Goal: Task Accomplishment & Management: Manage account settings

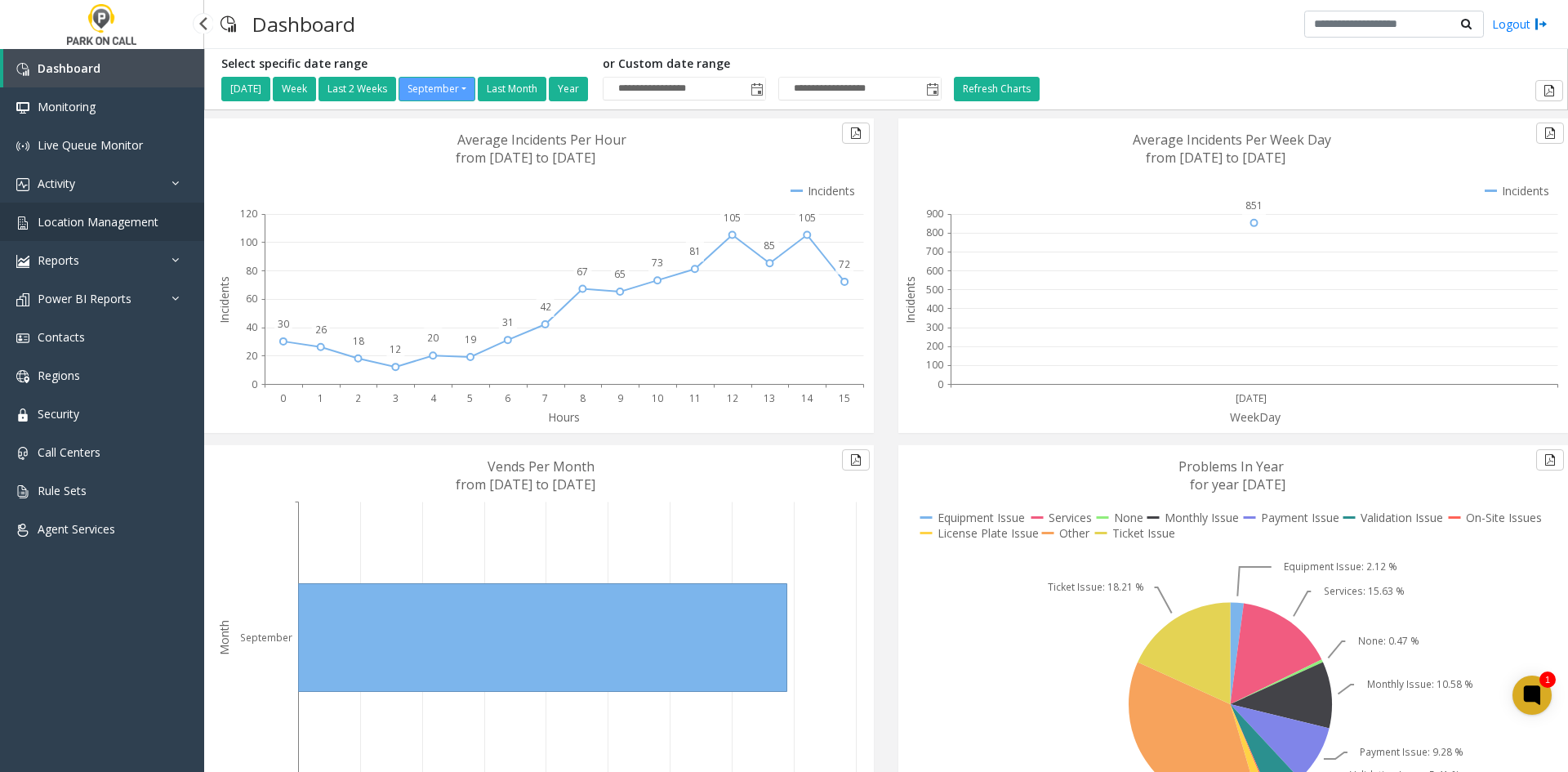
click at [87, 227] on span "Location Management" at bounding box center [97, 222] width 121 height 16
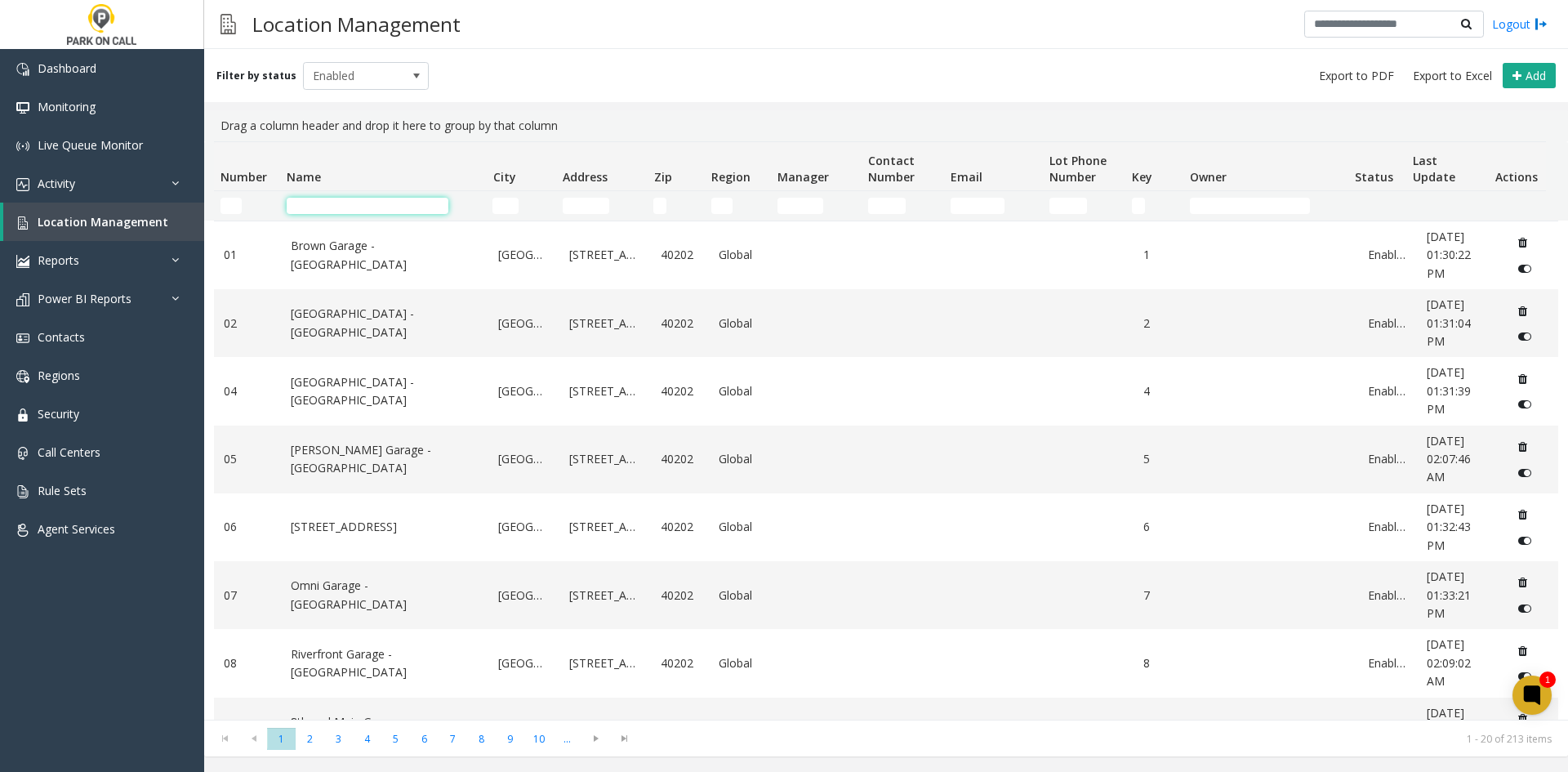
click at [325, 207] on input "Name Filter" at bounding box center [367, 206] width 162 height 17
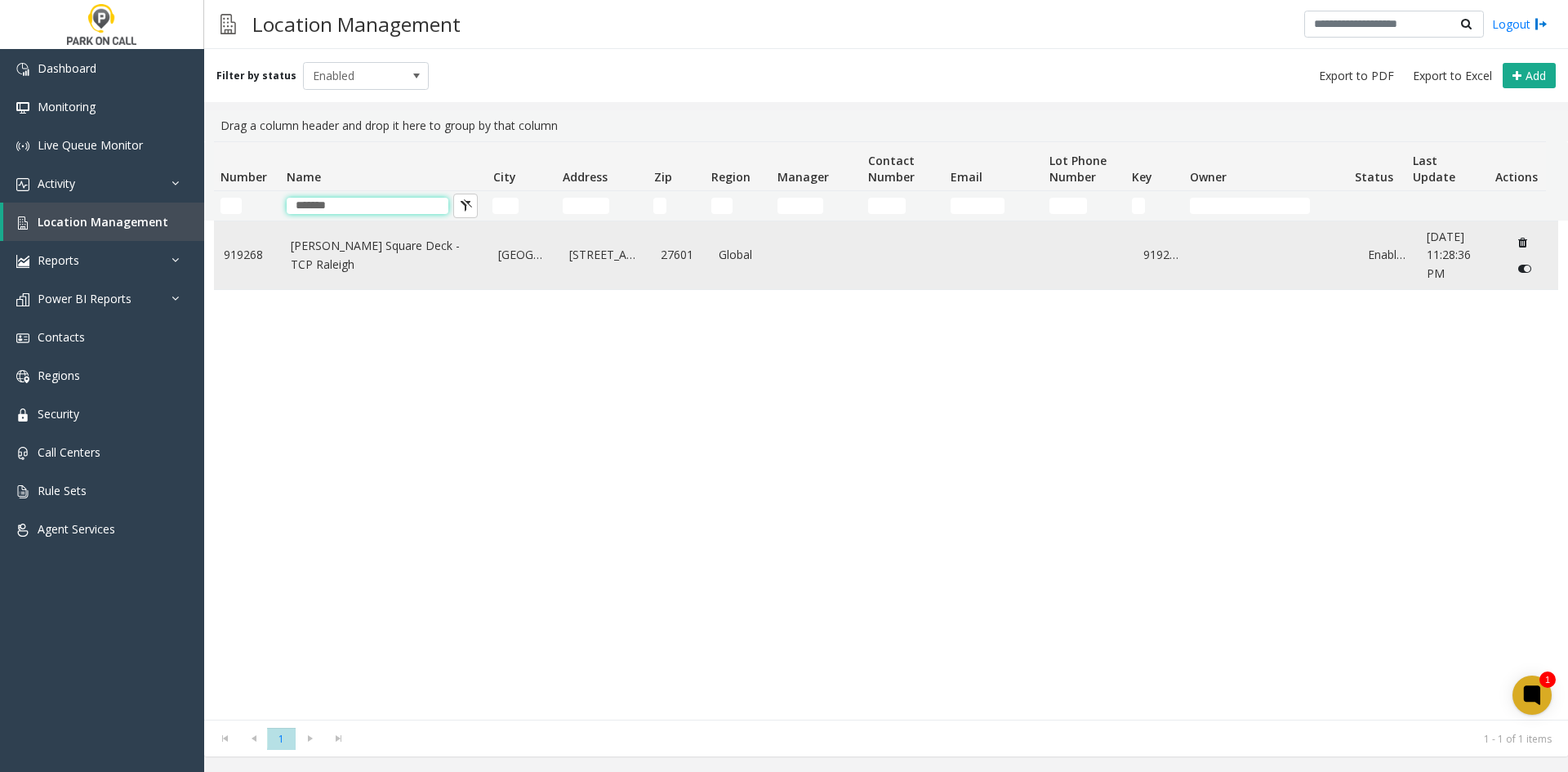
type input "*******"
click at [313, 258] on link "[PERSON_NAME] Square Deck - TCP Raleigh" at bounding box center [385, 255] width 188 height 37
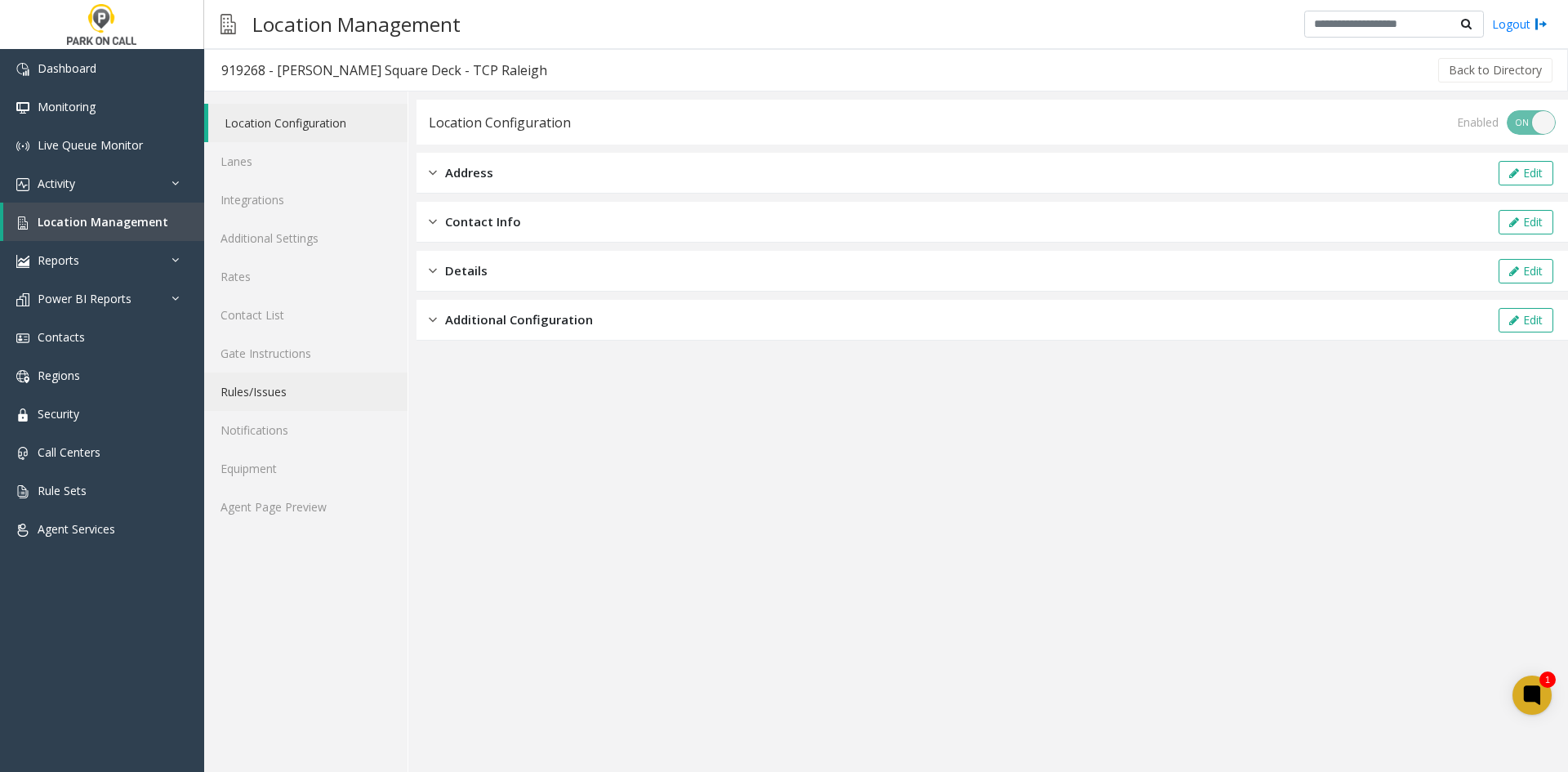
click at [257, 399] on link "Rules/Issues" at bounding box center [306, 391] width 203 height 38
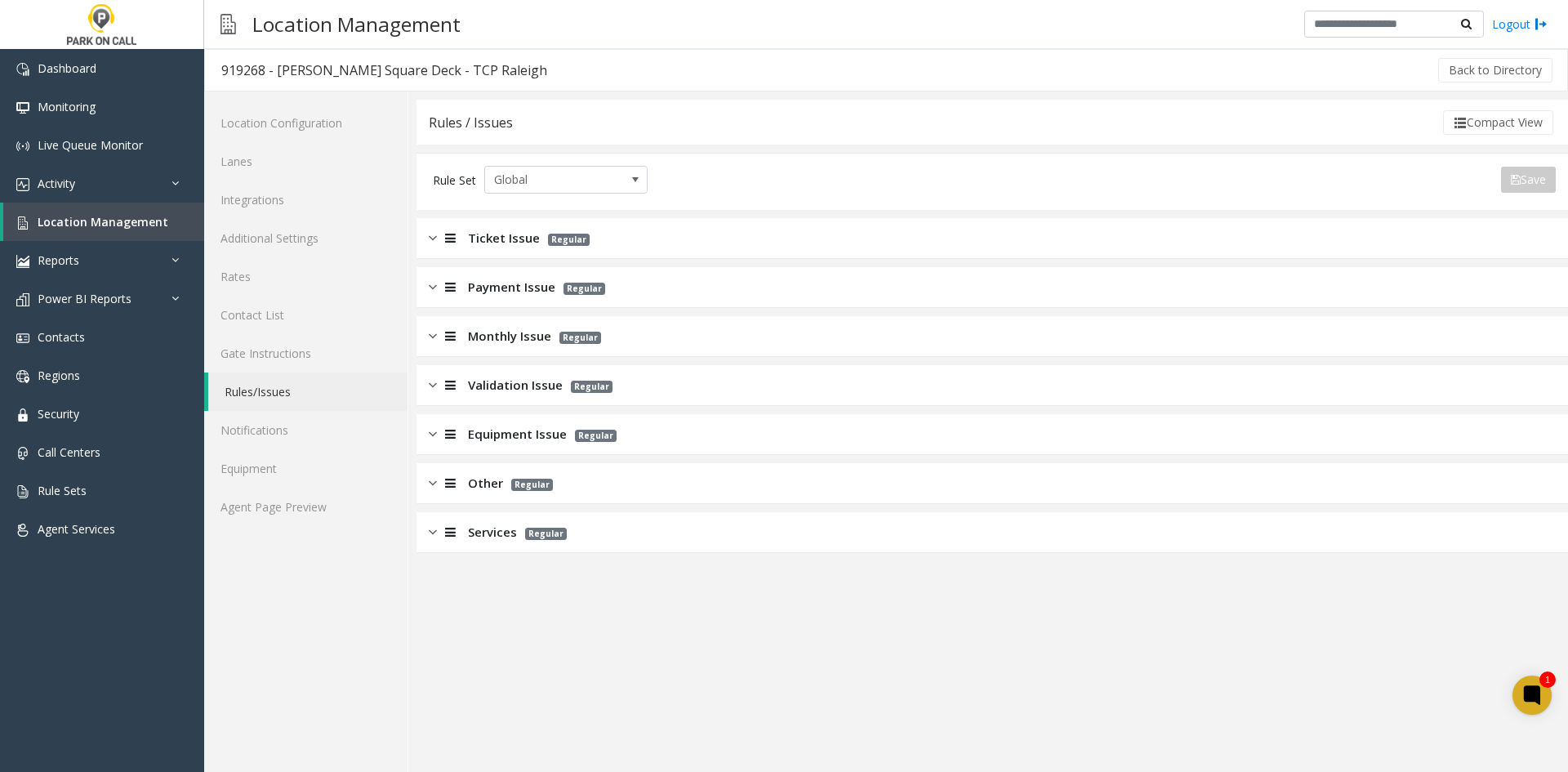
click at [496, 526] on span "Services" at bounding box center [492, 532] width 49 height 19
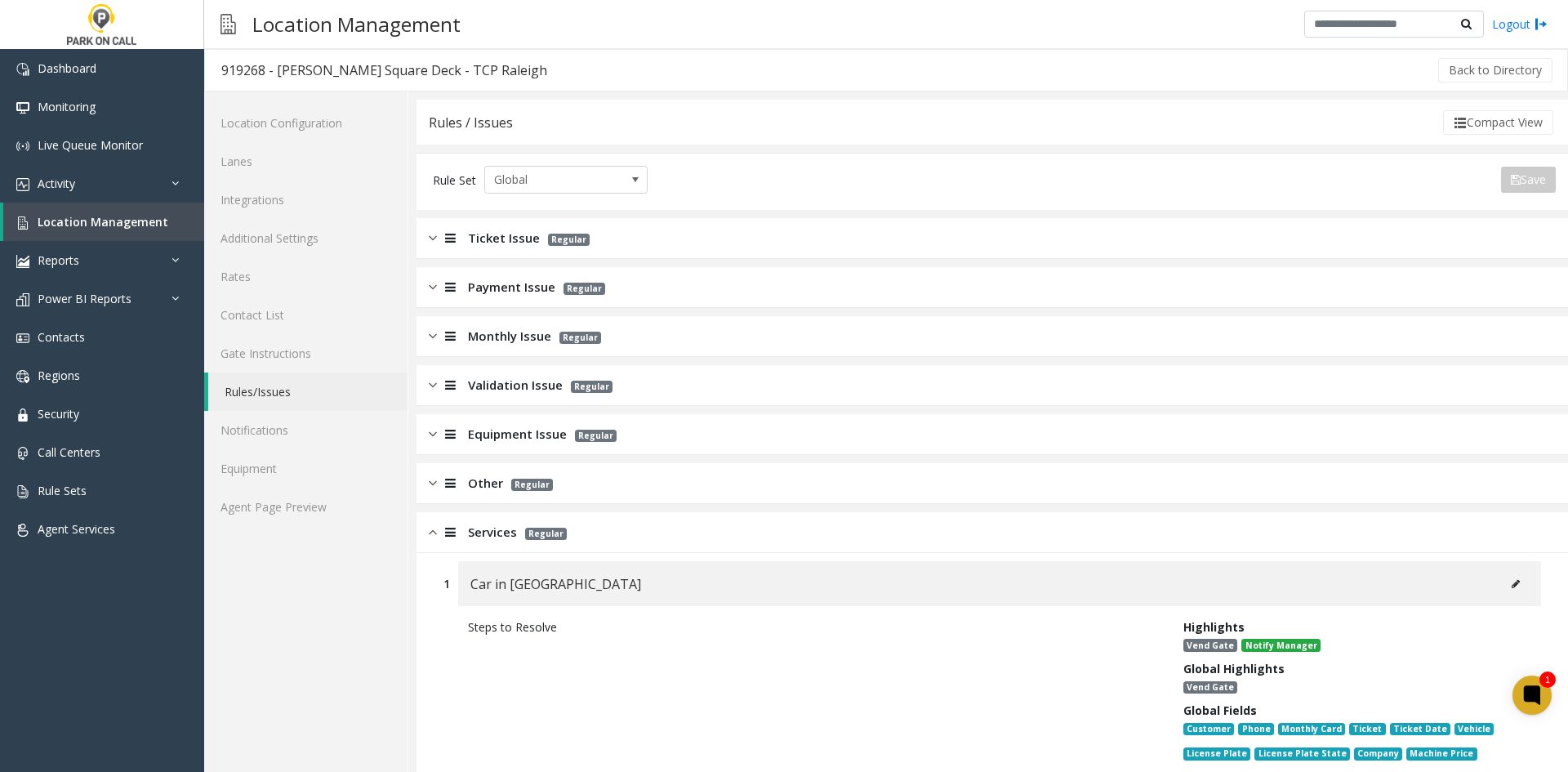
click at [462, 247] on div "Ticket Issue Regular" at bounding box center [992, 238] width 1151 height 41
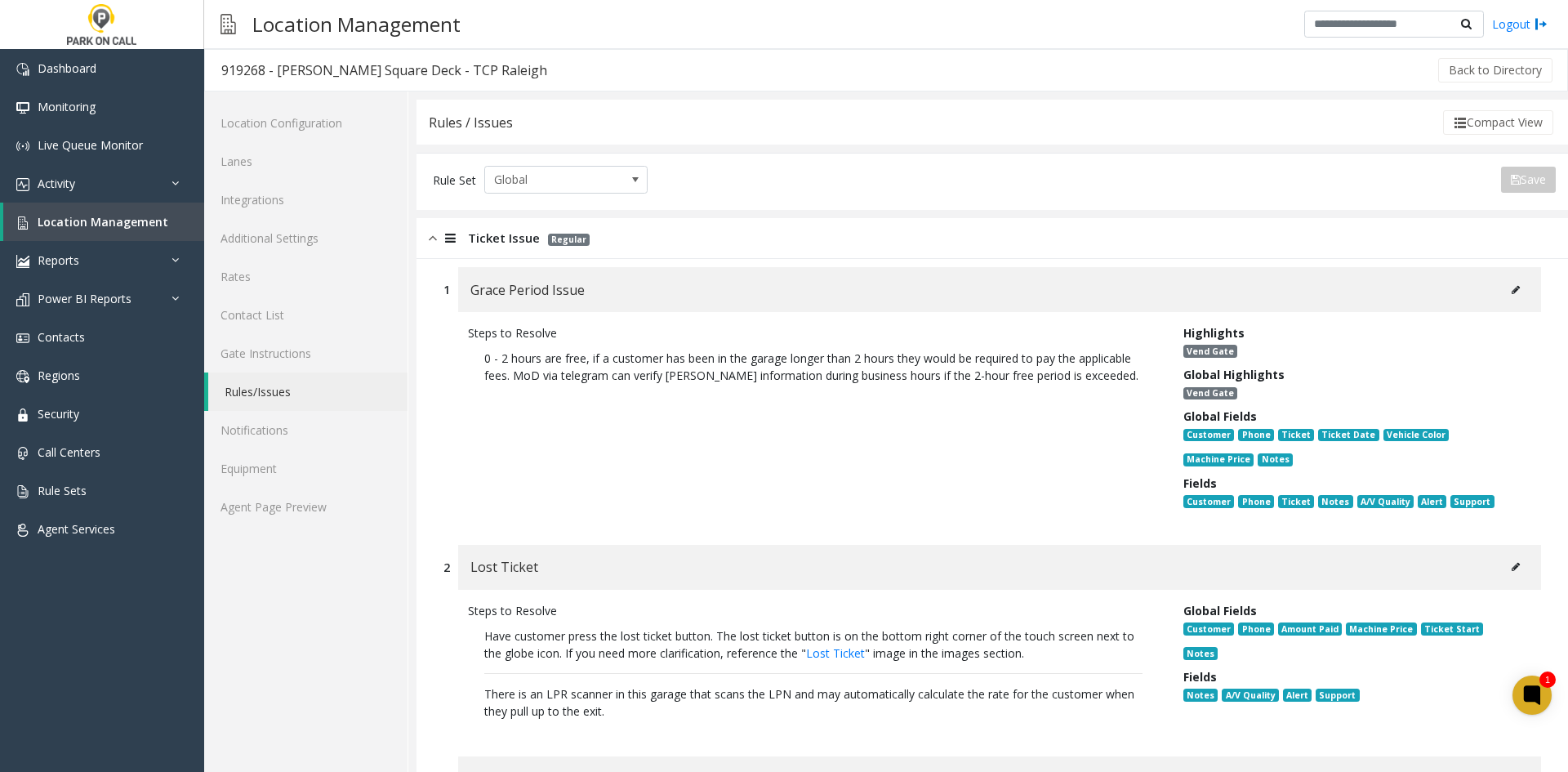
click at [501, 241] on span "Ticket Issue" at bounding box center [504, 238] width 72 height 19
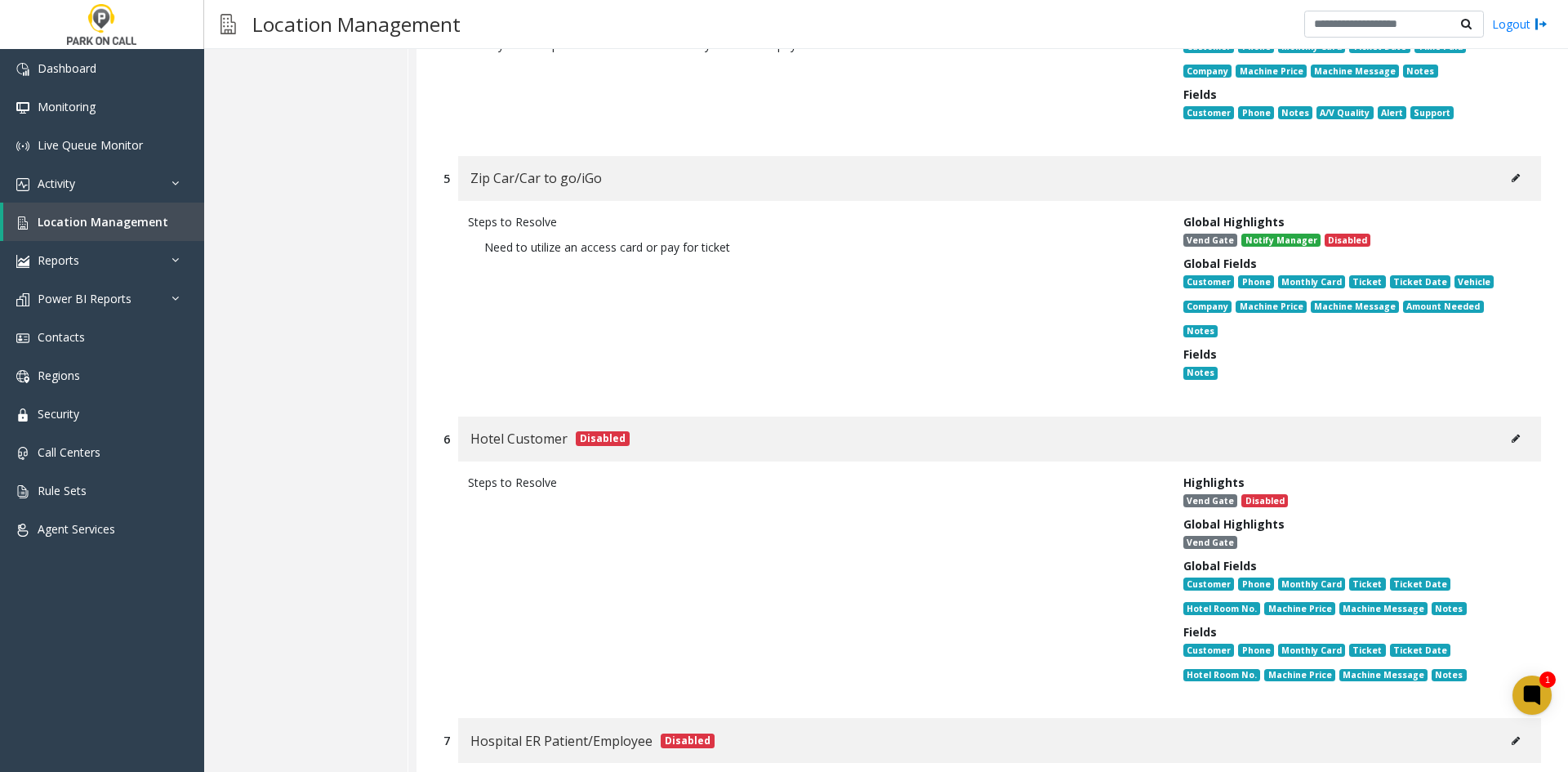
scroll to position [1556, 0]
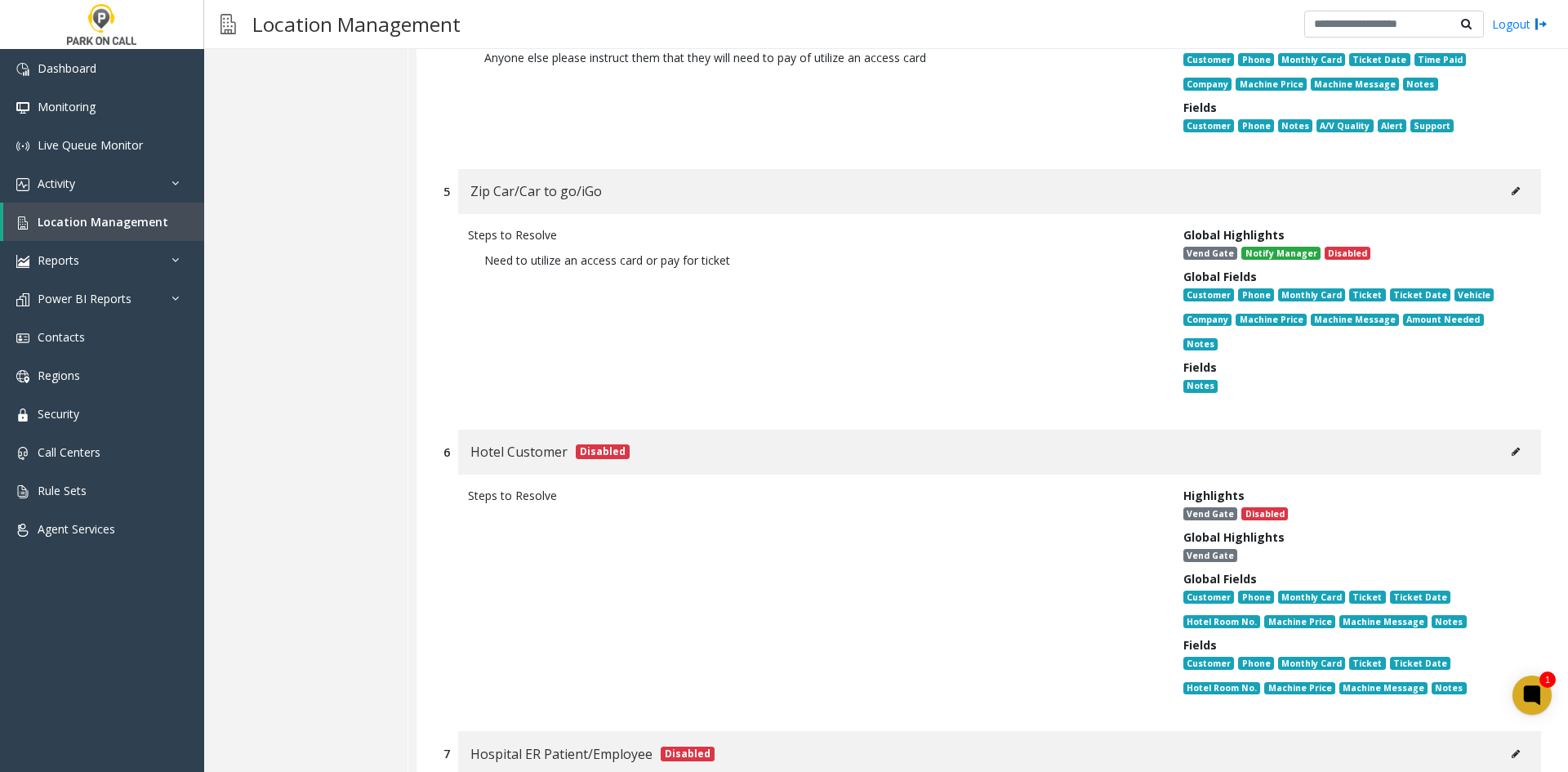
click at [1497, 440] on div "Hotel Customer Disabled" at bounding box center [999, 452] width 1083 height 45
click at [1502, 439] on button at bounding box center [1515, 451] width 26 height 24
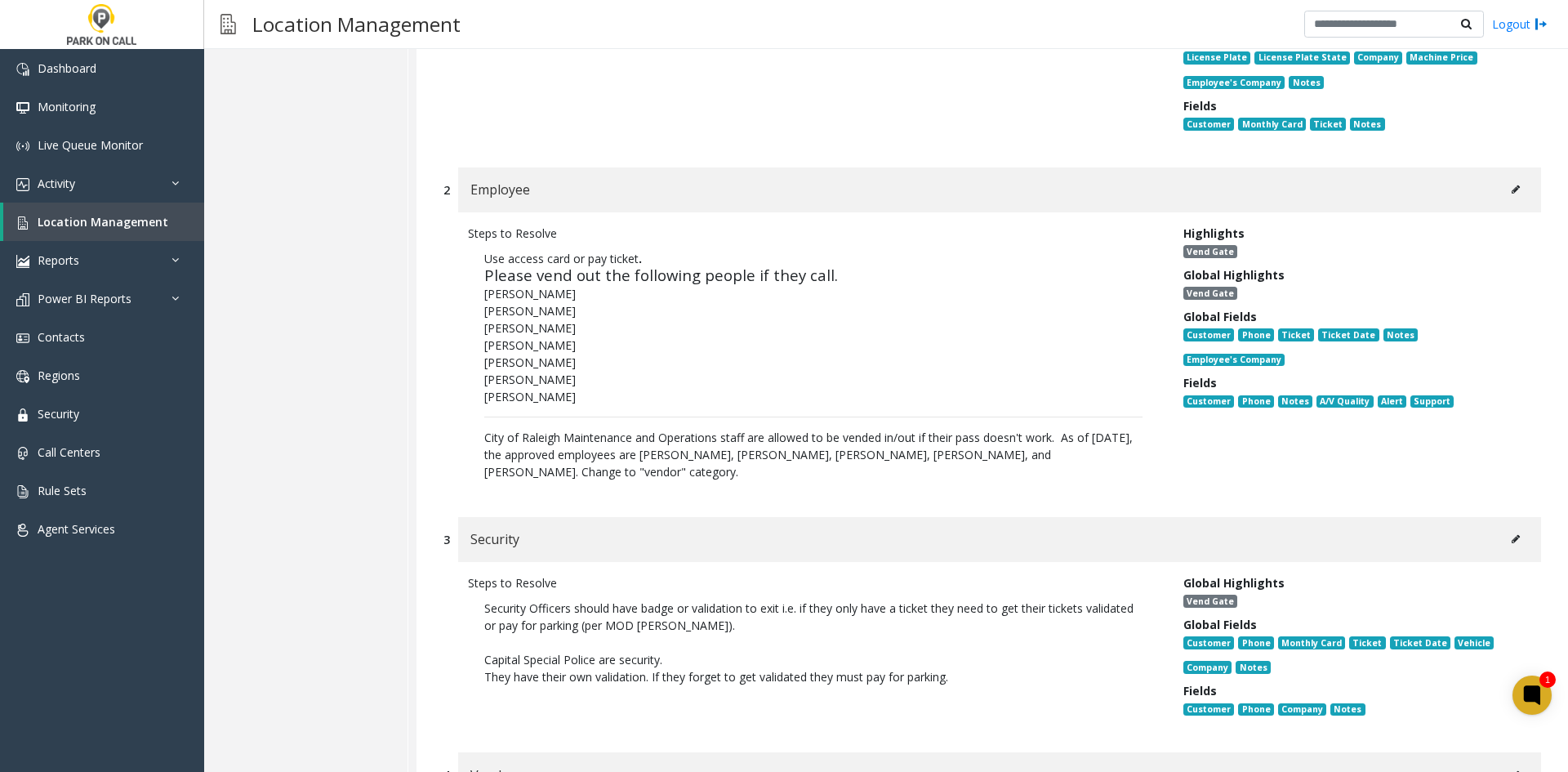
scroll to position [168, 0]
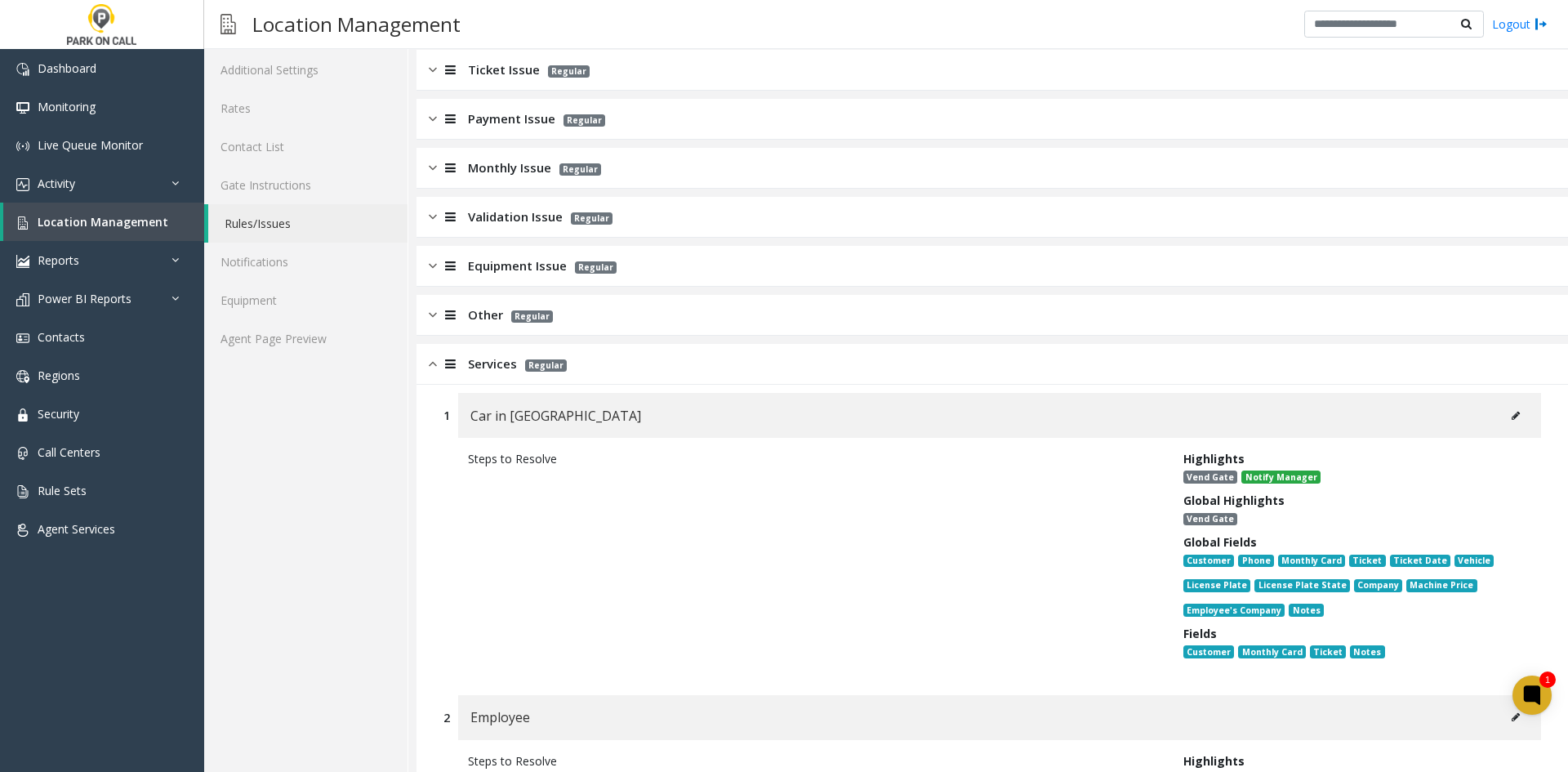
click at [291, 339] on link "Agent Page Preview" at bounding box center [306, 338] width 203 height 38
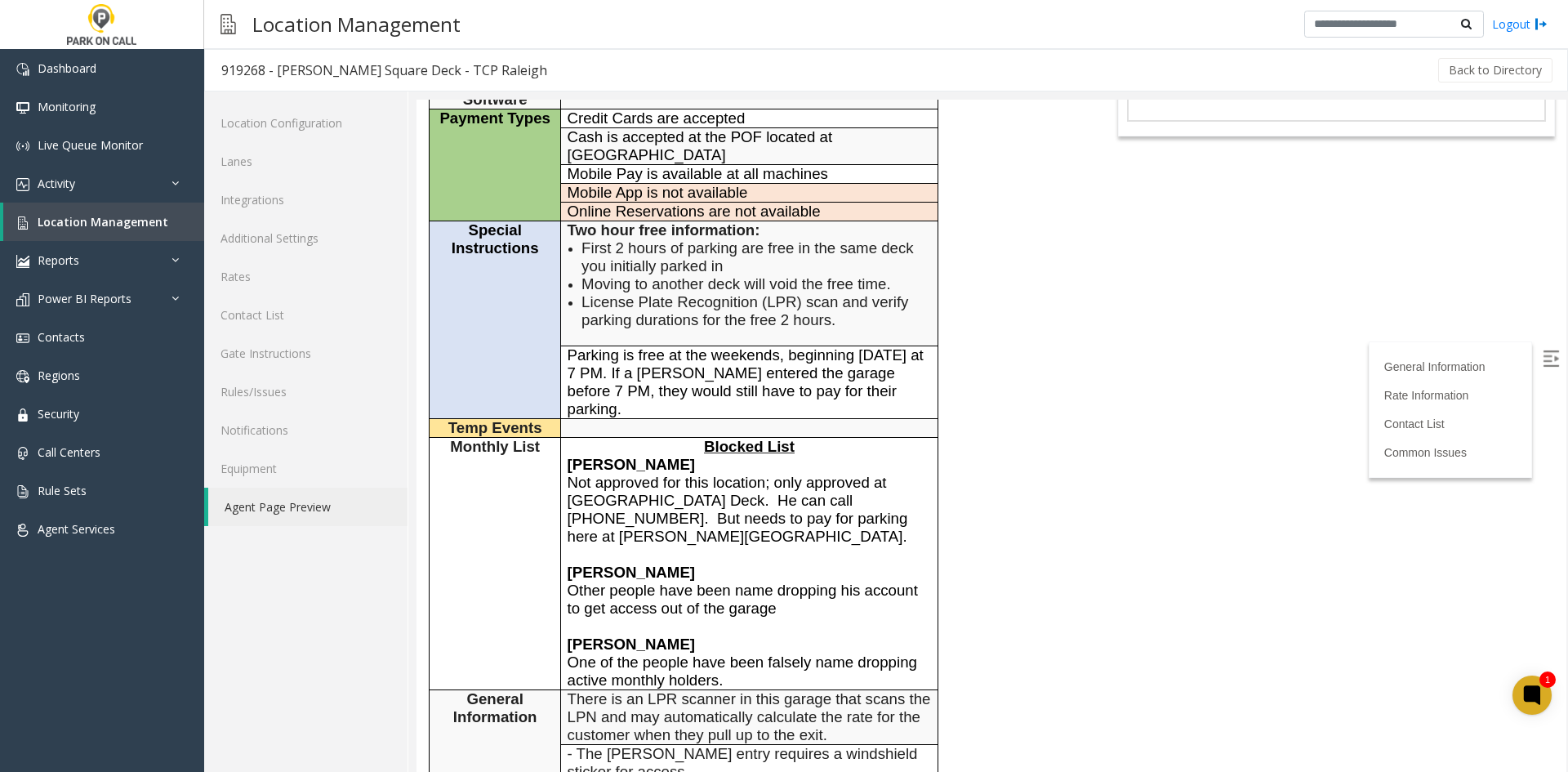
scroll to position [326, 0]
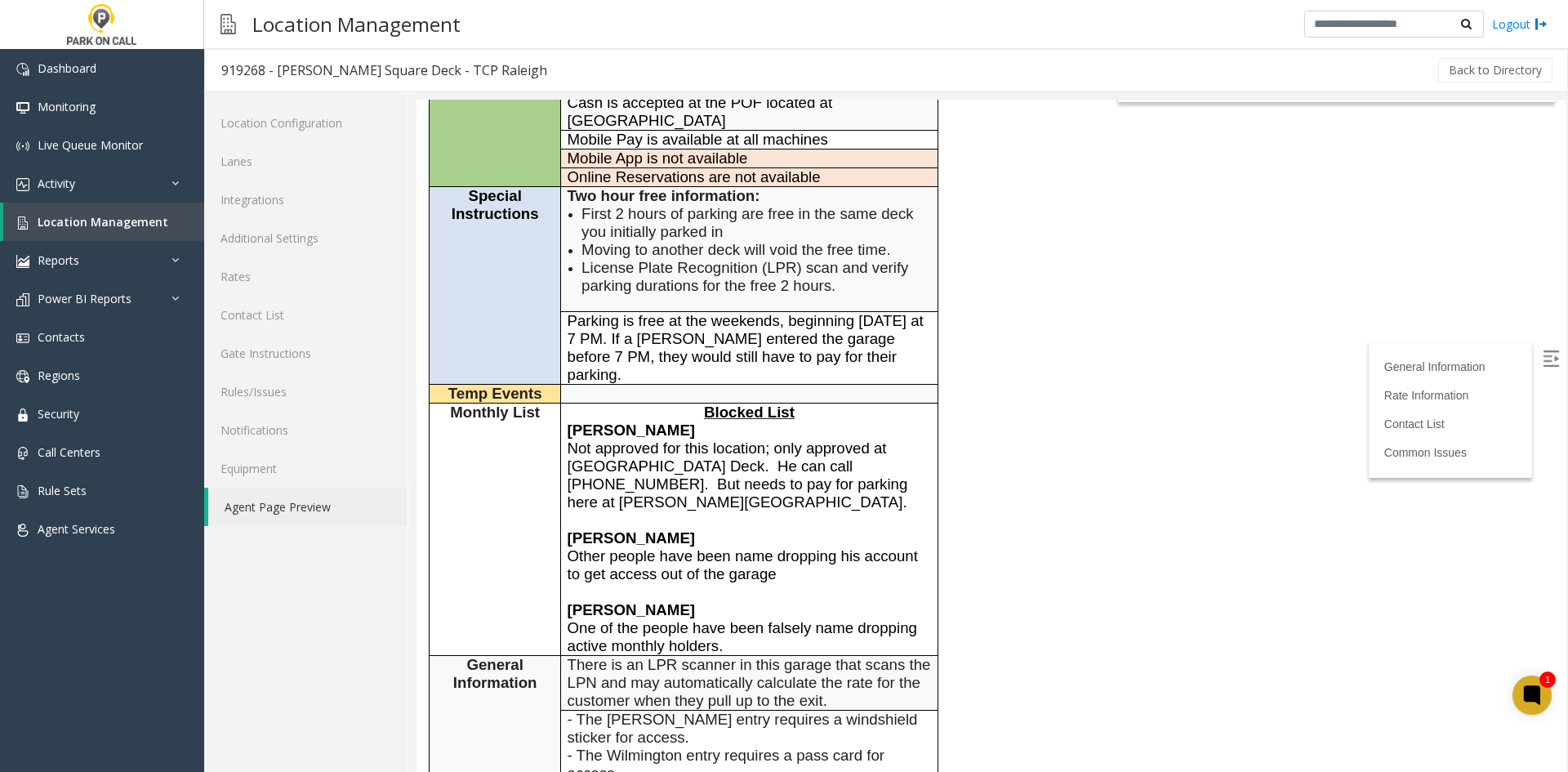
click at [314, 522] on link "Agent Page Preview" at bounding box center [307, 506] width 199 height 38
click at [268, 385] on link "Rules/Issues" at bounding box center [306, 391] width 203 height 38
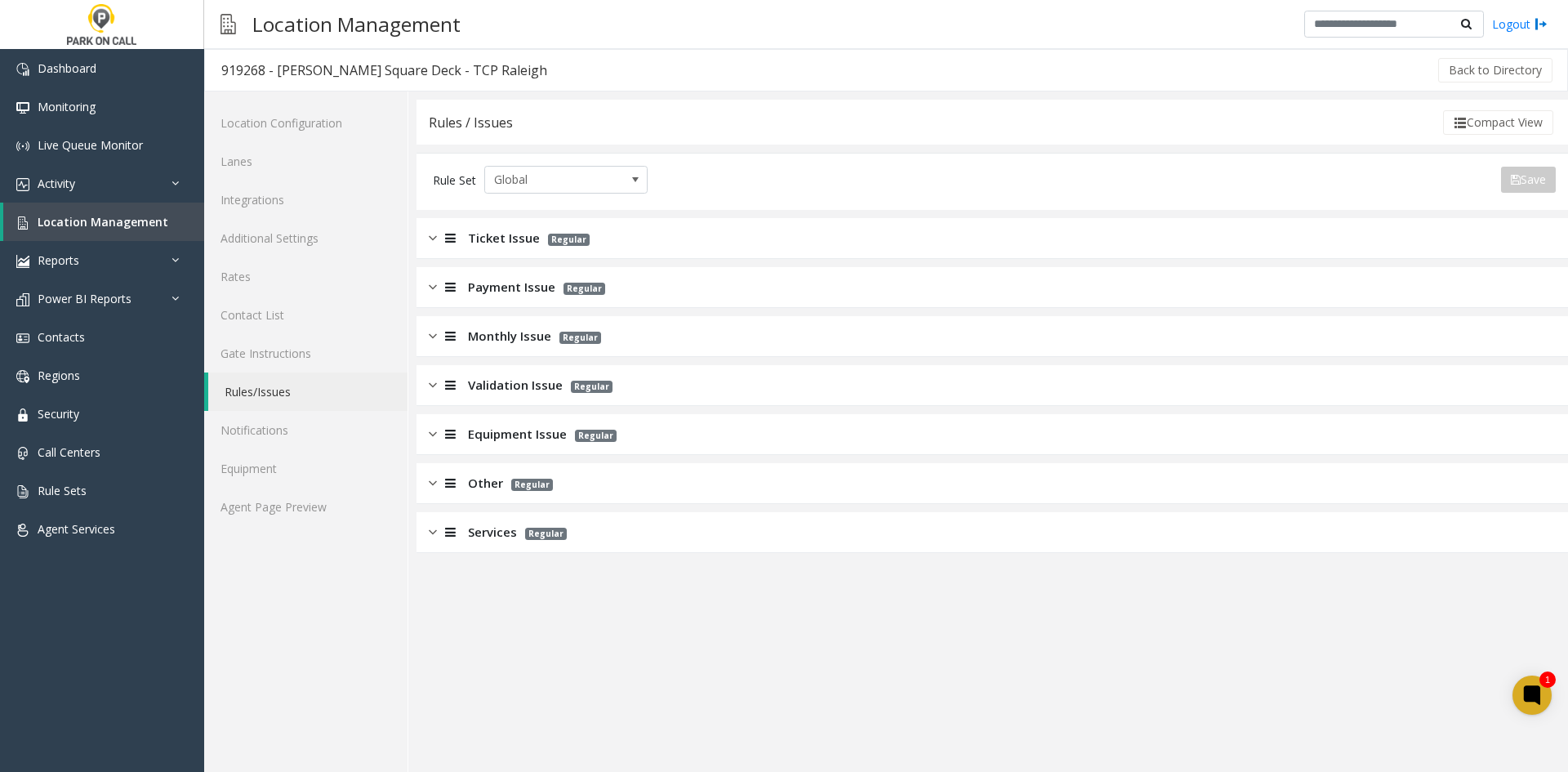
click at [487, 535] on span "Services" at bounding box center [492, 532] width 49 height 19
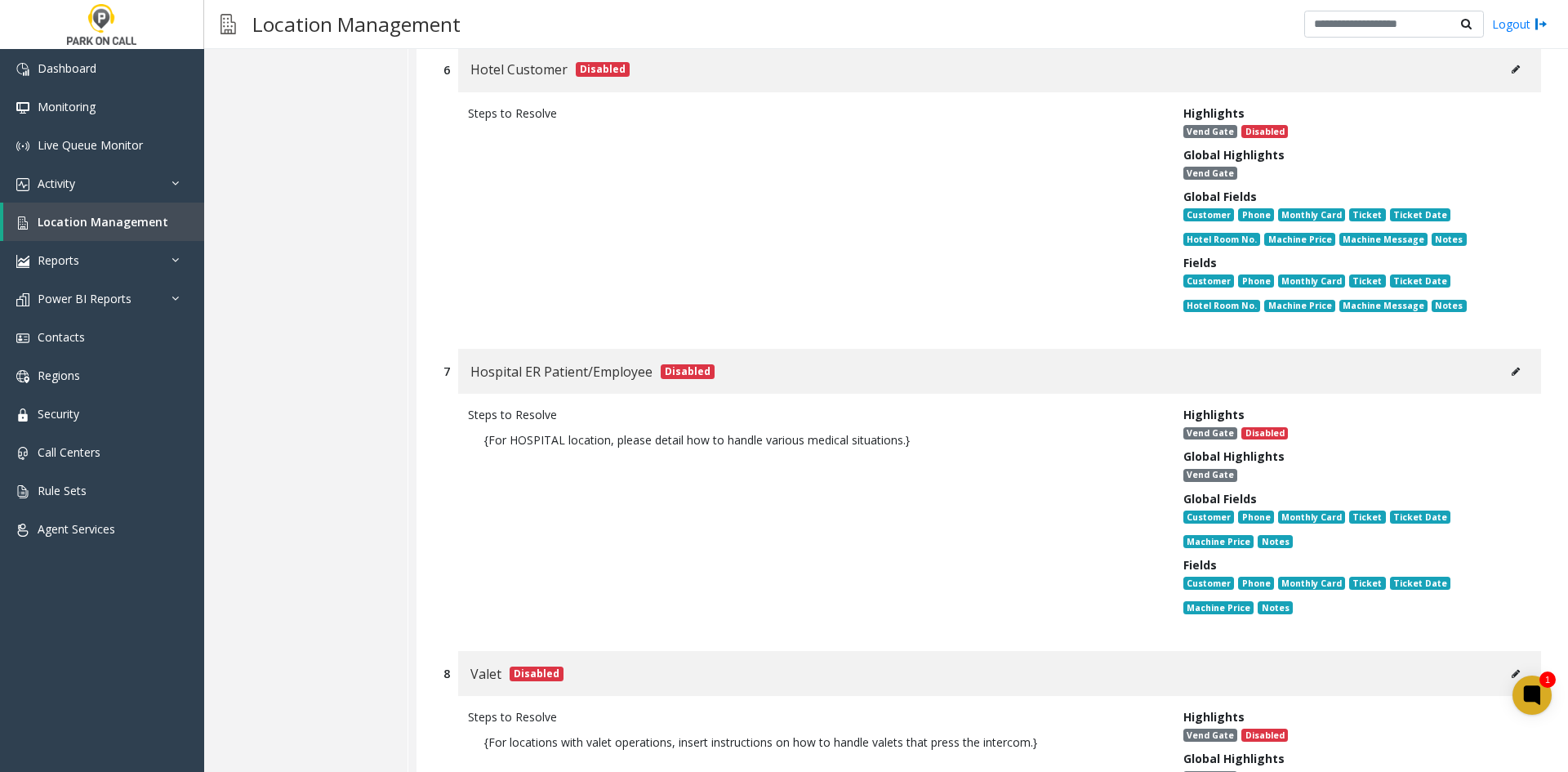
scroll to position [1715, 0]
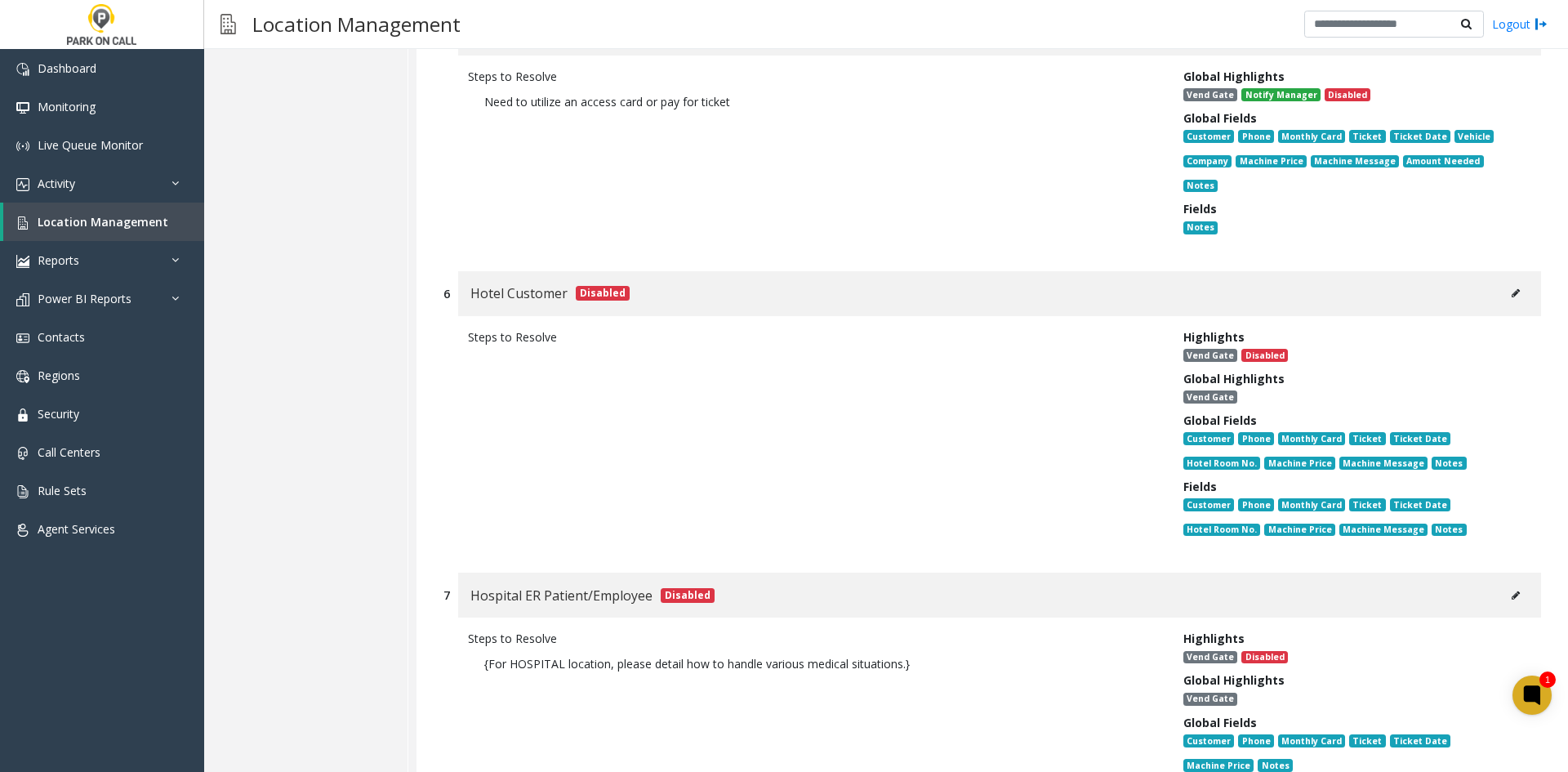
click at [1511, 288] on icon at bounding box center [1516, 293] width 8 height 10
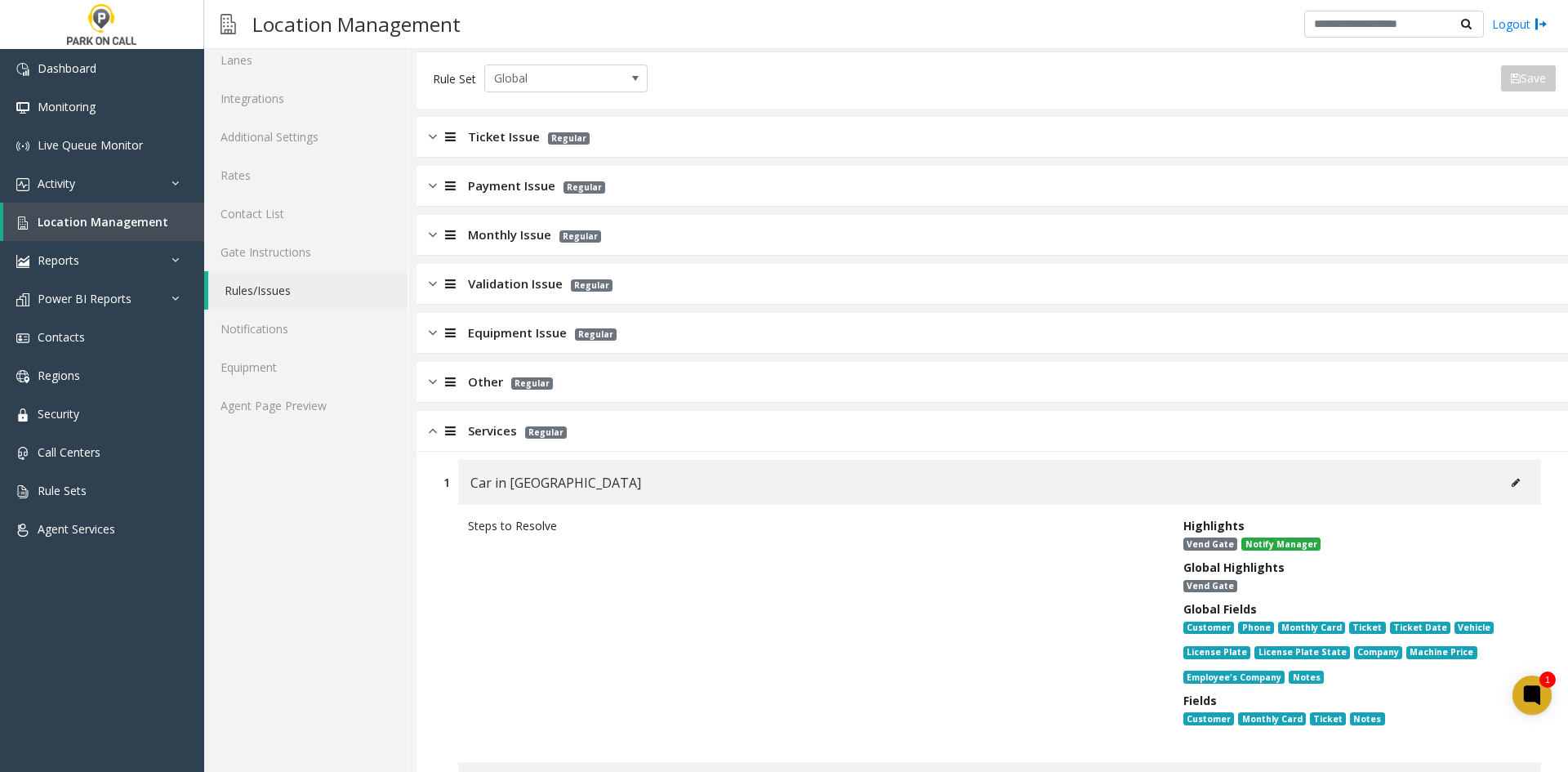
scroll to position [0, 0]
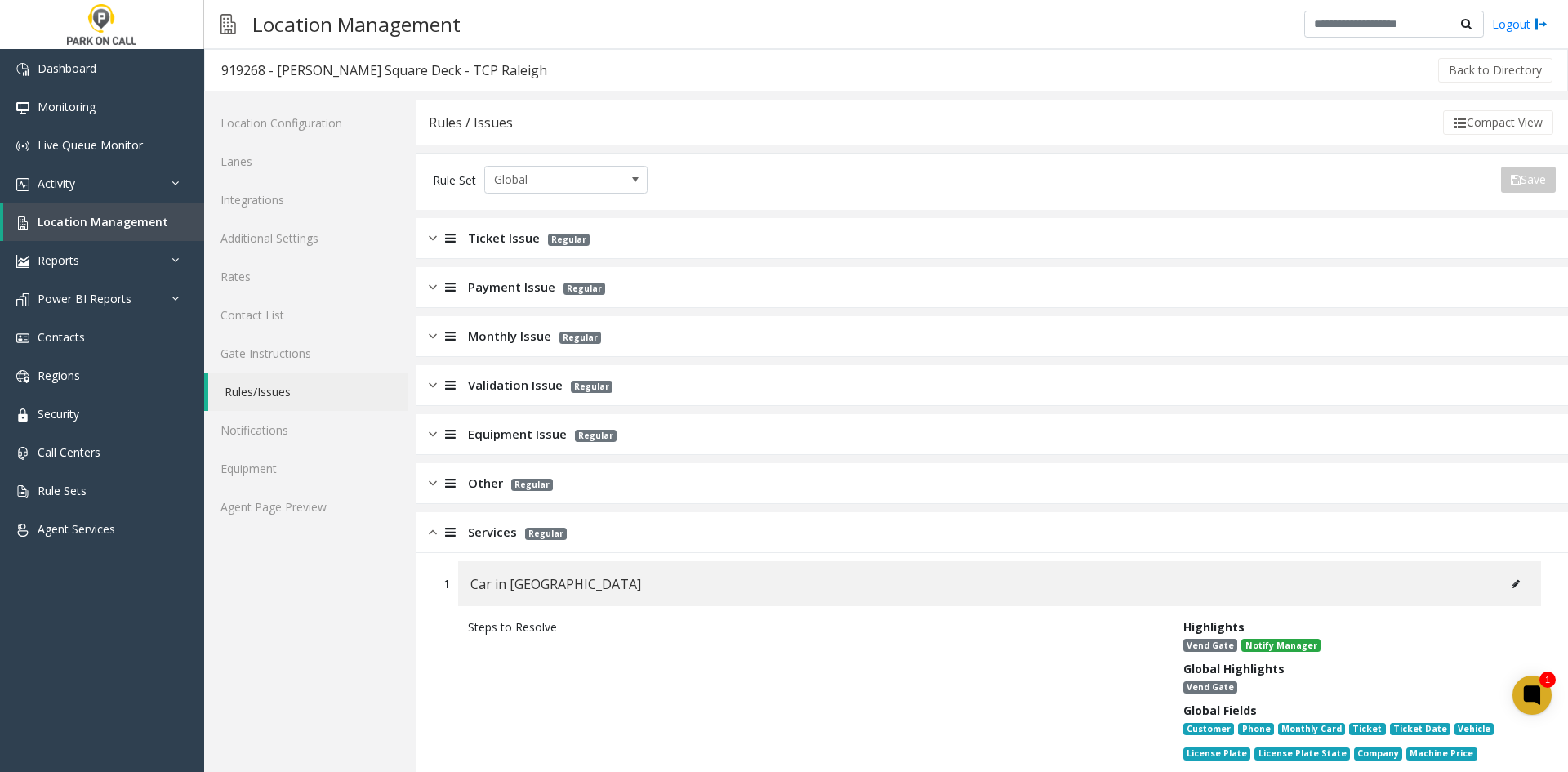
click at [471, 532] on span "Services" at bounding box center [492, 532] width 49 height 19
